Goal: Information Seeking & Learning: Learn about a topic

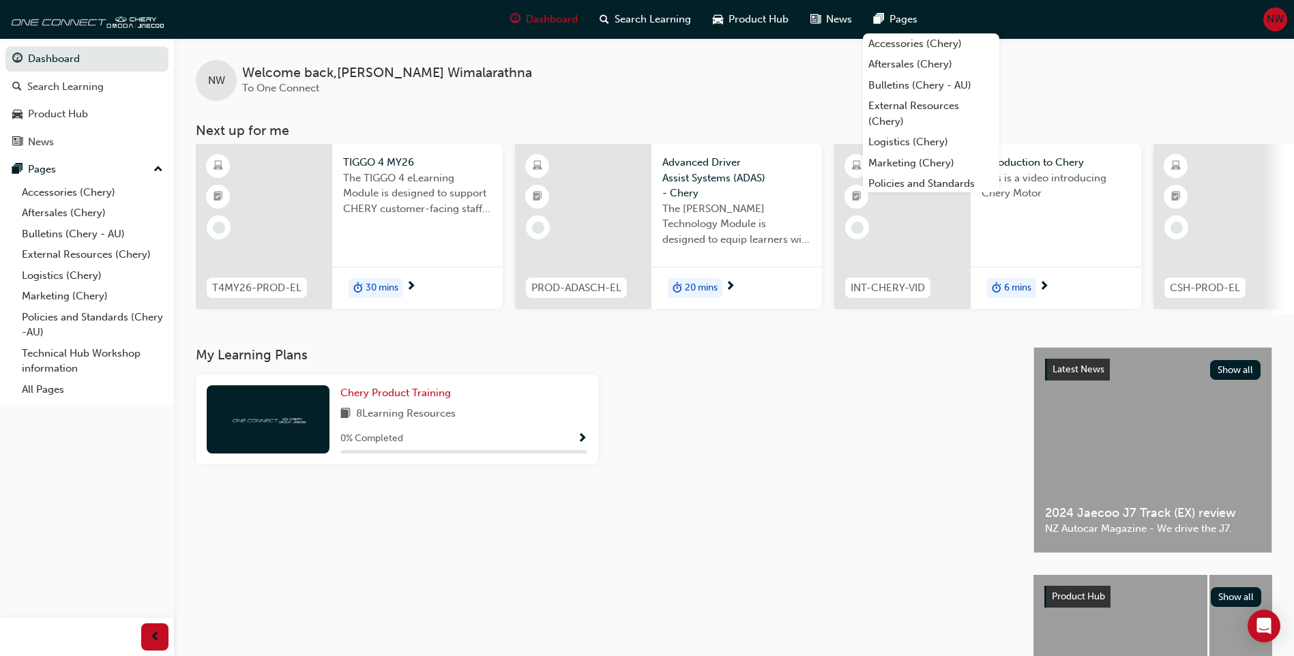
click at [775, 492] on div "My Learning Plans Chery Product Training 8 Learning Resources 0 % Completed" at bounding box center [615, 558] width 838 height 423
drag, startPoint x: 759, startPoint y: 466, endPoint x: 771, endPoint y: 458, distance: 14.4
click at [759, 466] on div at bounding box center [810, 424] width 413 height 101
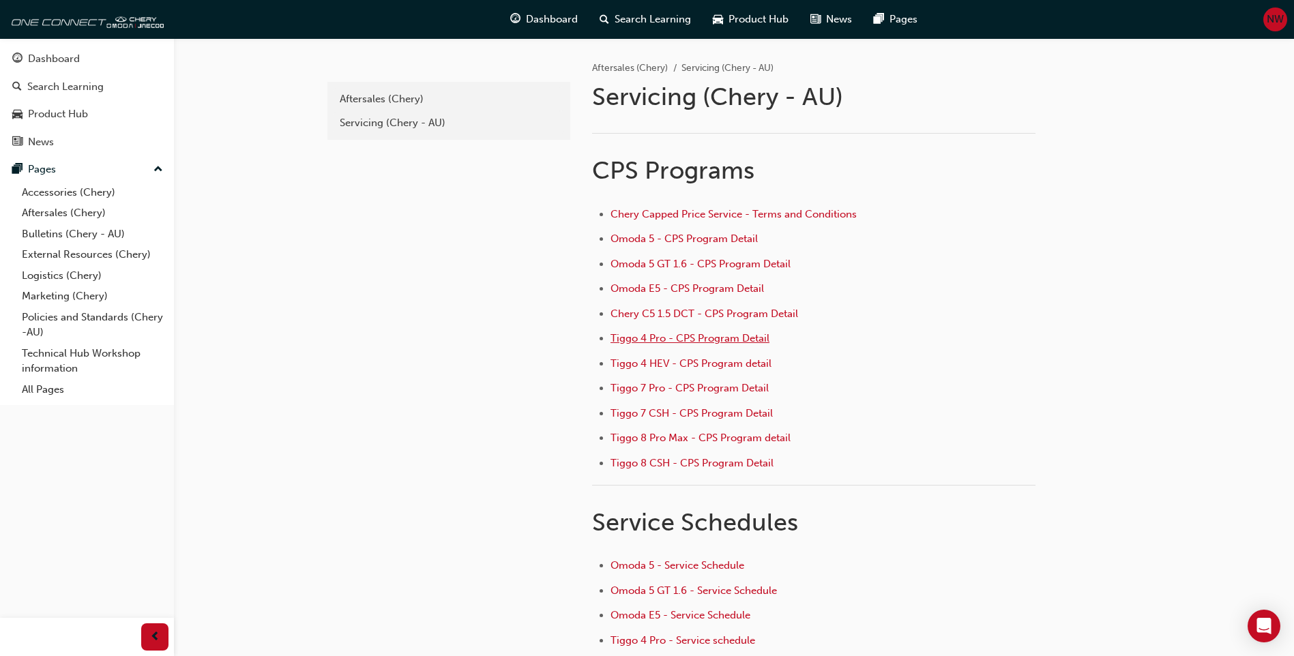
click at [695, 337] on span "Tiggo 4 Pro - CPS Program Detail" at bounding box center [689, 338] width 159 height 12
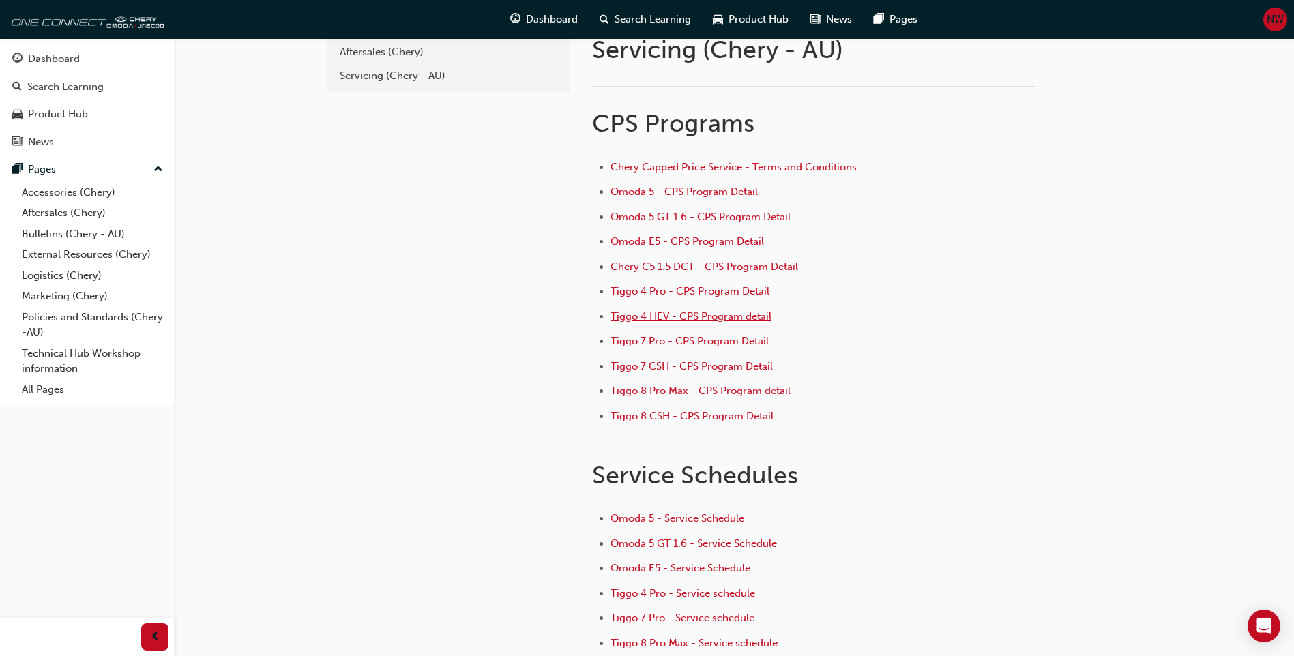
scroll to position [68, 0]
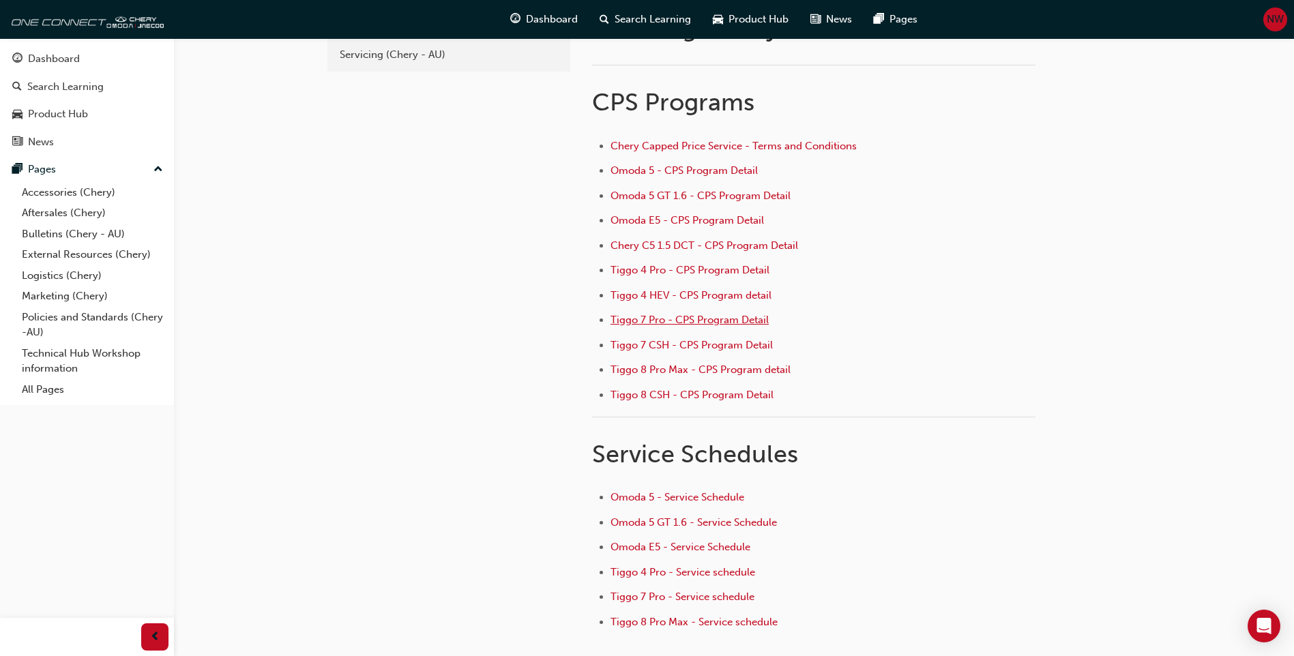
click at [696, 318] on span "Tiggo 7 Pro - CPS Program Detail" at bounding box center [689, 320] width 158 height 12
